Goal: Task Accomplishment & Management: Complete application form

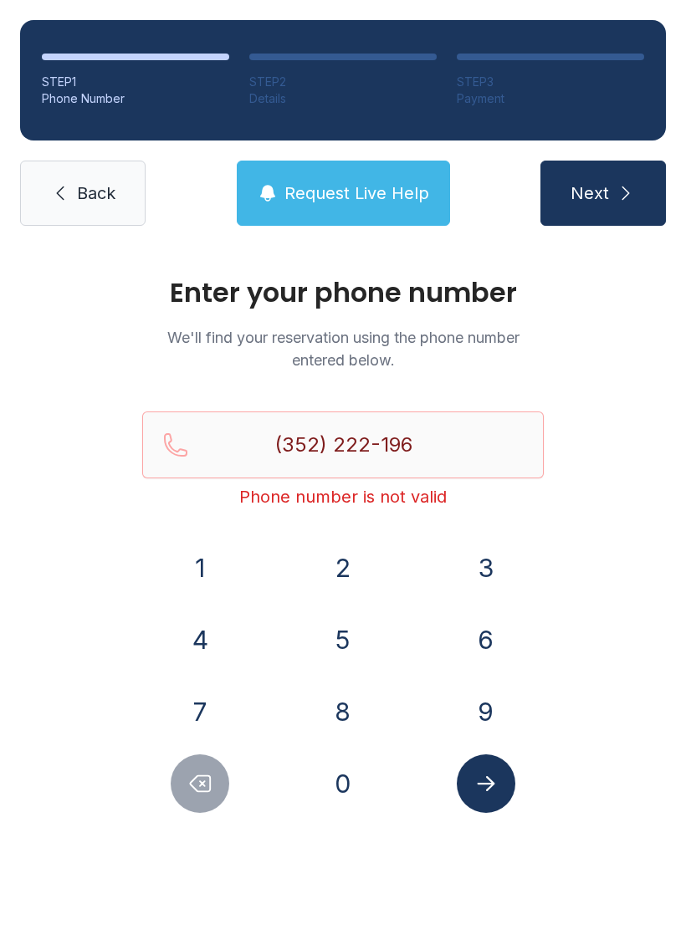
click at [197, 771] on icon "Delete number" at bounding box center [199, 783] width 25 height 25
click at [192, 766] on button "Delete number" at bounding box center [200, 783] width 59 height 59
click at [192, 765] on button "Delete number" at bounding box center [200, 783] width 59 height 59
click at [195, 774] on icon "Delete number" at bounding box center [199, 783] width 25 height 25
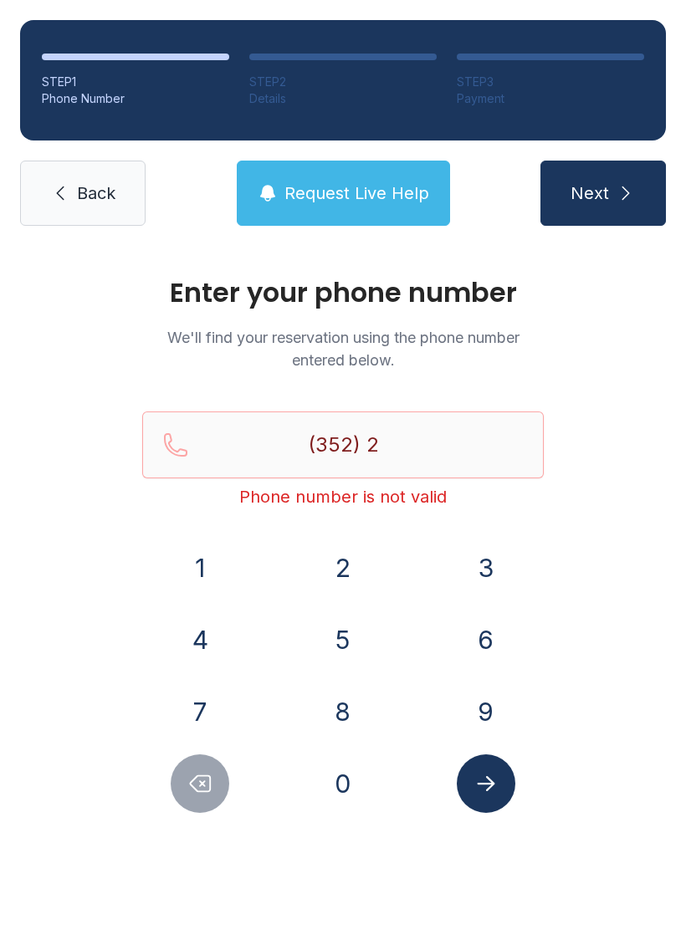
click at [193, 776] on icon "Delete number" at bounding box center [199, 783] width 25 height 25
click at [340, 550] on button "2" at bounding box center [343, 568] width 59 height 59
click at [192, 785] on icon "Delete number" at bounding box center [201, 784] width 20 height 16
click at [494, 637] on button "6" at bounding box center [486, 640] width 59 height 59
click at [211, 729] on button "7" at bounding box center [200, 711] width 59 height 59
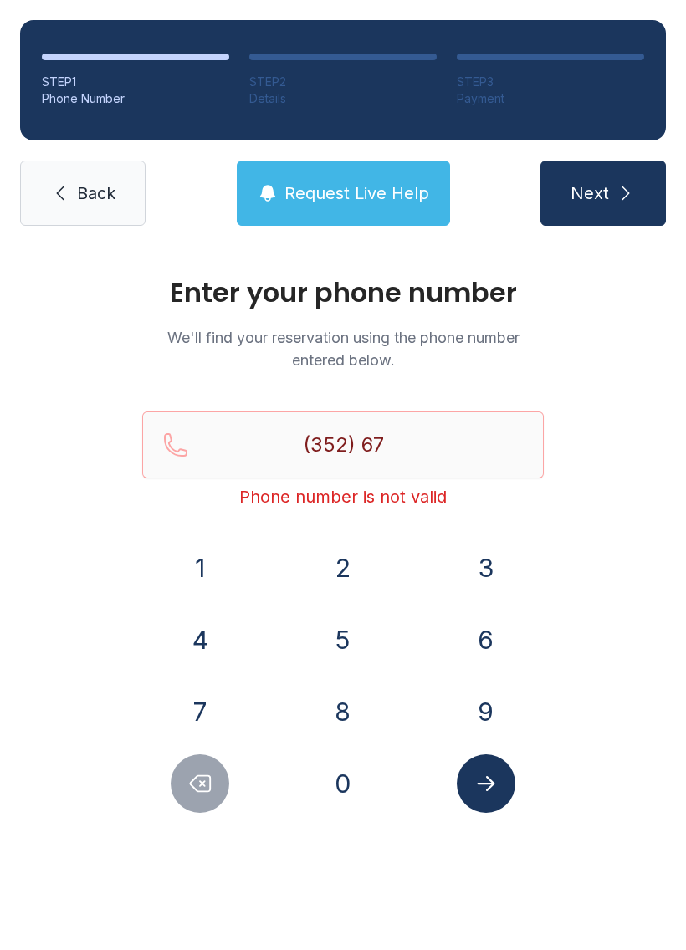
click at [355, 576] on button "2" at bounding box center [343, 568] width 59 height 59
click at [349, 641] on button "5" at bounding box center [343, 640] width 59 height 59
click at [484, 647] on button "6" at bounding box center [486, 640] width 59 height 59
click at [486, 636] on button "6" at bounding box center [486, 640] width 59 height 59
click at [350, 700] on button "8" at bounding box center [343, 711] width 59 height 59
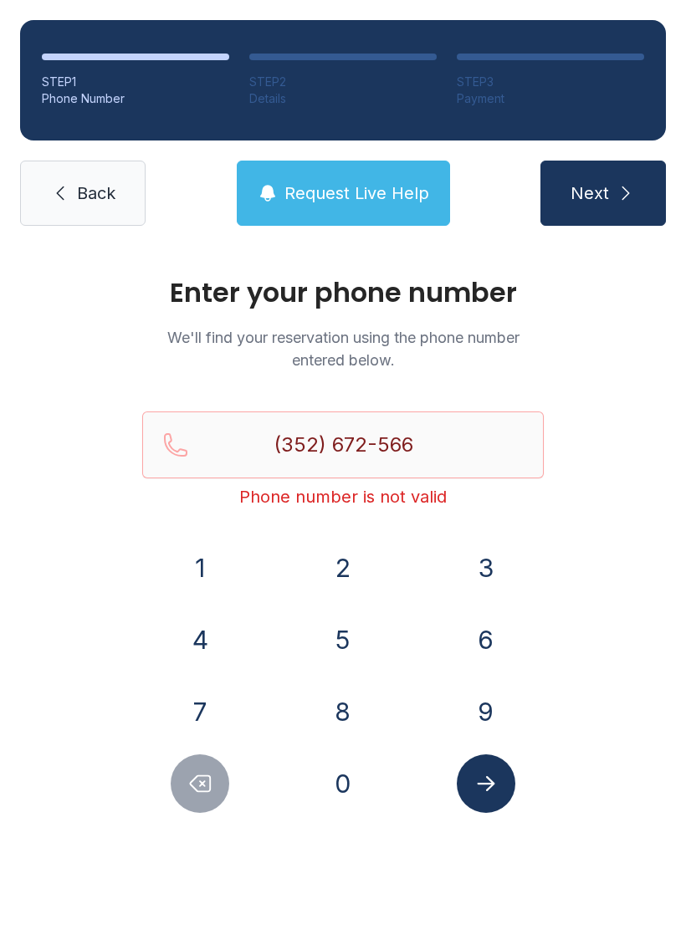
type input "[PHONE_NUMBER]"
click at [105, 182] on span "Back" at bounding box center [96, 192] width 38 height 23
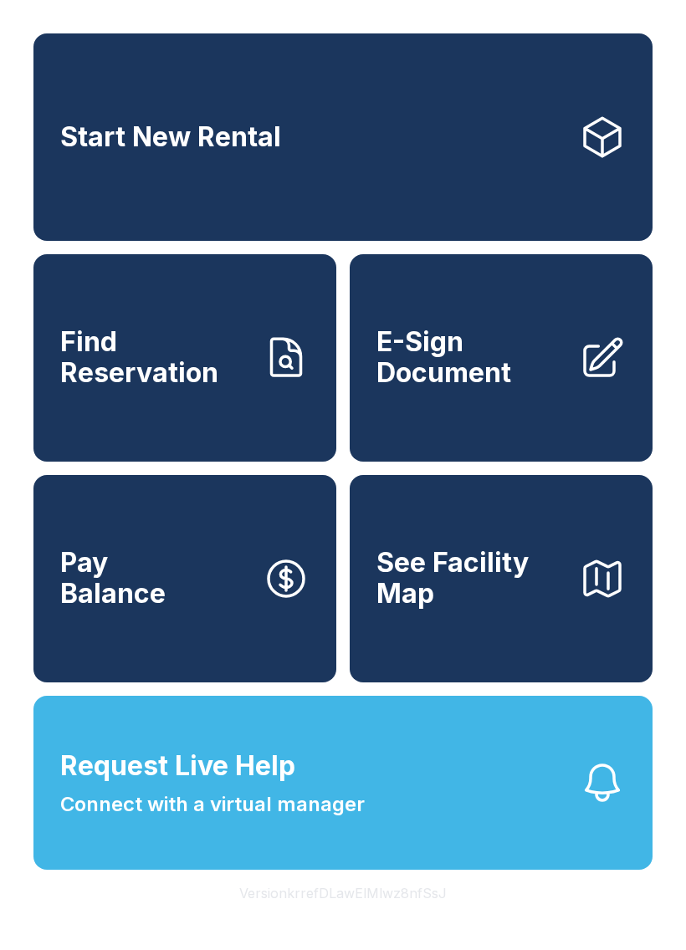
click at [497, 348] on span "E-Sign Document" at bounding box center [470, 357] width 189 height 61
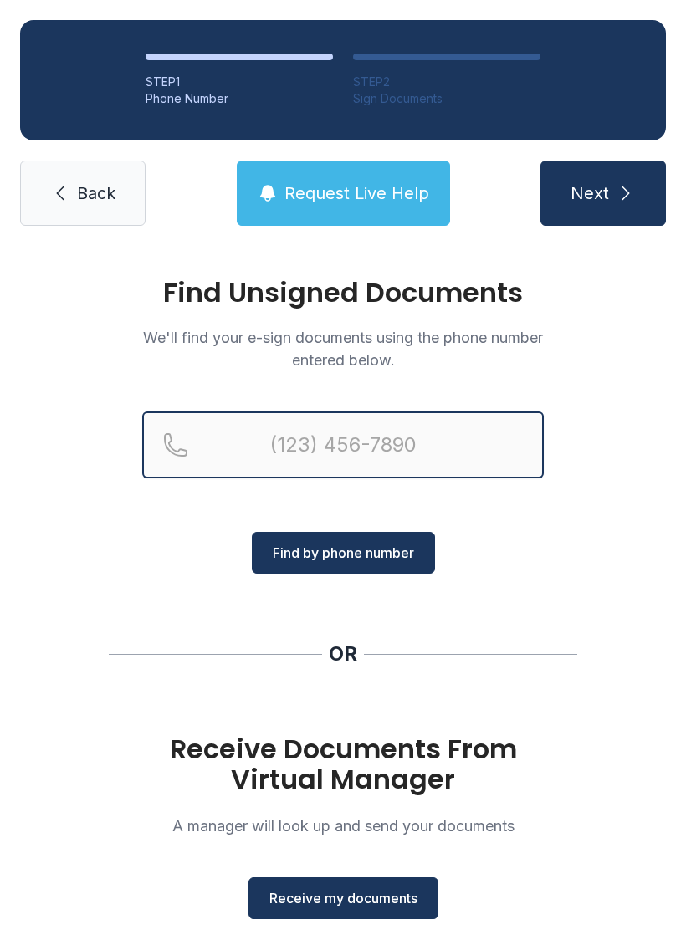
click at [388, 431] on input "Reservation phone number" at bounding box center [342, 444] width 401 height 67
type input "("
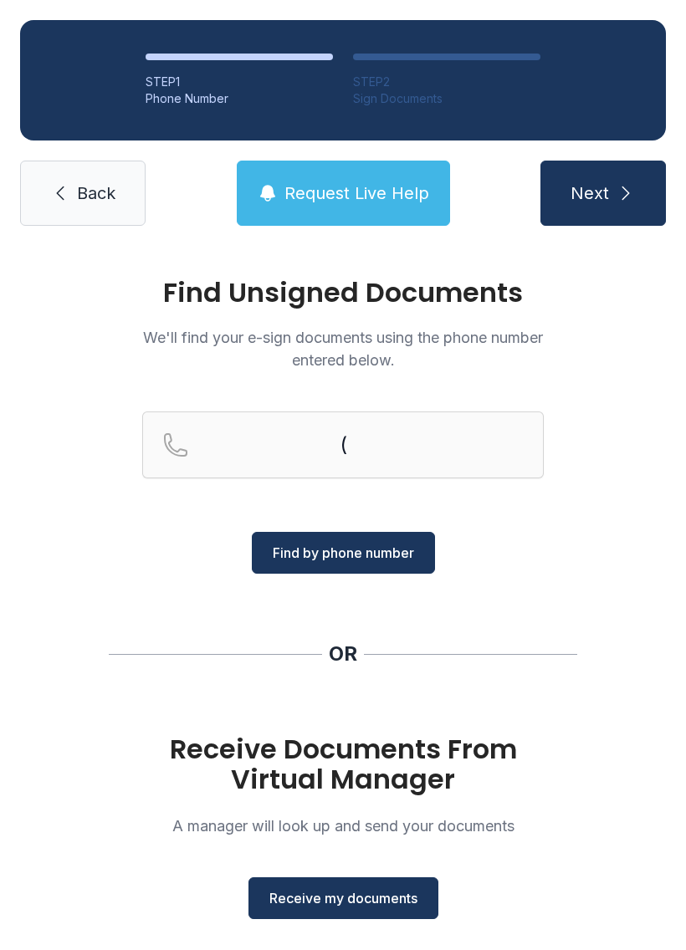
click at [637, 568] on div "Find Unsigned Documents We'll find your e-sign documents using the phone number…" at bounding box center [343, 616] width 686 height 740
click at [378, 887] on button "Receive my documents" at bounding box center [343, 898] width 190 height 42
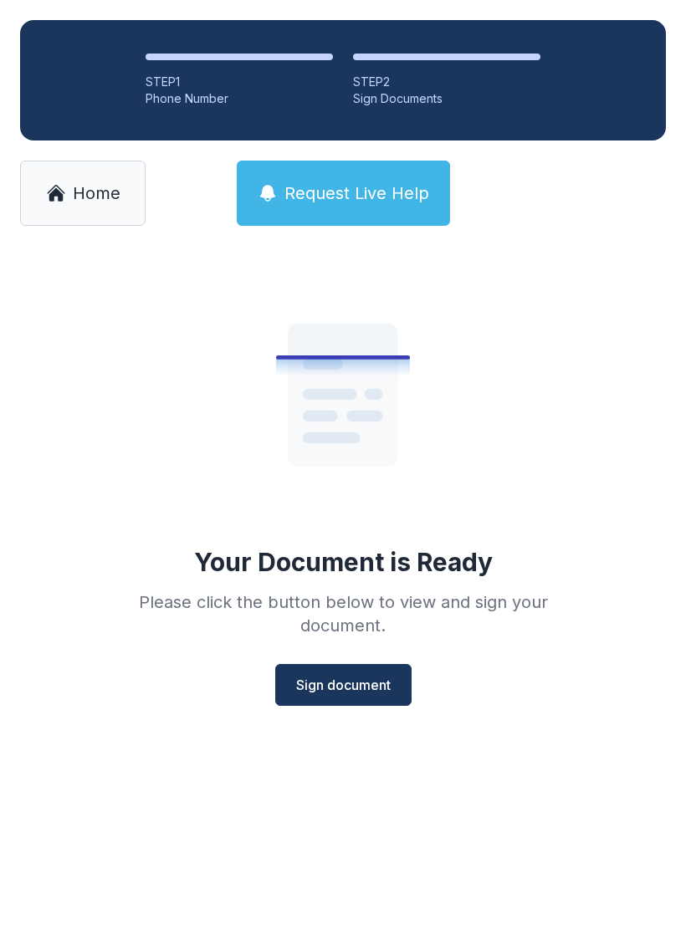
click at [364, 655] on div "Your Document is Ready Please click the button below to view and sign your docu…" at bounding box center [343, 482] width 482 height 447
click at [350, 697] on button "Sign document" at bounding box center [343, 685] width 136 height 42
click at [53, 189] on icon at bounding box center [56, 189] width 18 height 9
